Goal: Transaction & Acquisition: Purchase product/service

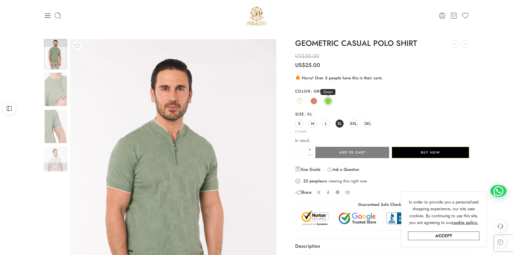
click at [328, 99] on span at bounding box center [328, 101] width 7 height 7
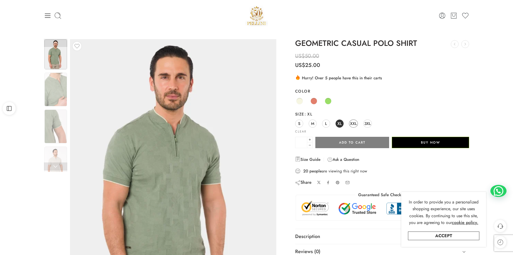
click at [355, 123] on span "XXL" at bounding box center [353, 123] width 7 height 7
click at [338, 123] on span "XL" at bounding box center [340, 123] width 4 height 7
click at [51, 81] on img at bounding box center [55, 89] width 23 height 34
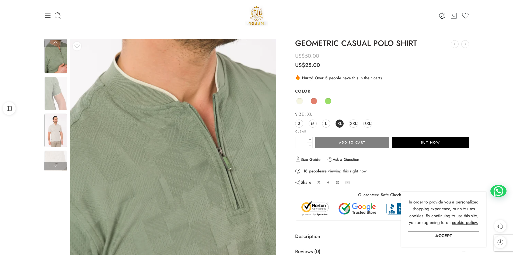
click at [61, 126] on img at bounding box center [55, 130] width 23 height 34
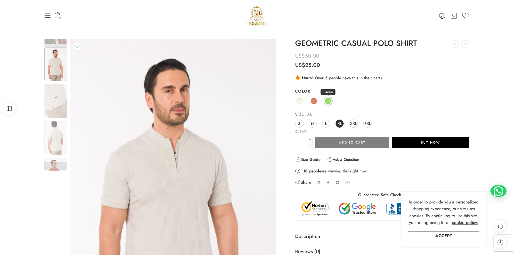
click at [328, 101] on span at bounding box center [328, 101] width 7 height 7
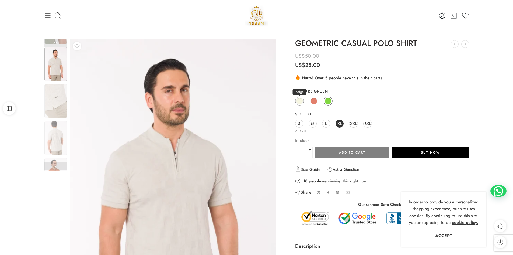
click at [297, 101] on span at bounding box center [299, 101] width 7 height 7
click at [322, 124] on div "S M L XL XXL 3XL" at bounding box center [382, 124] width 174 height 10
click at [324, 122] on link "L" at bounding box center [326, 123] width 8 height 8
click at [343, 123] on link "XL" at bounding box center [340, 123] width 8 height 8
